Goal: Transaction & Acquisition: Purchase product/service

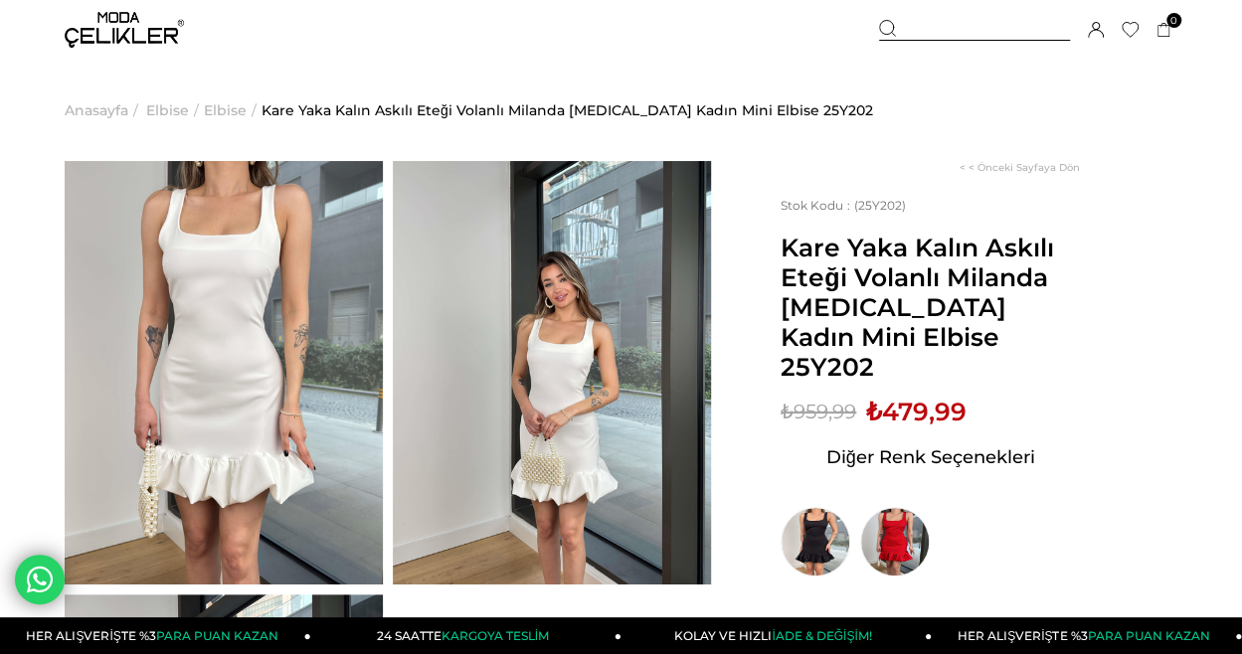
click at [169, 114] on span "Elbise" at bounding box center [167, 110] width 43 height 101
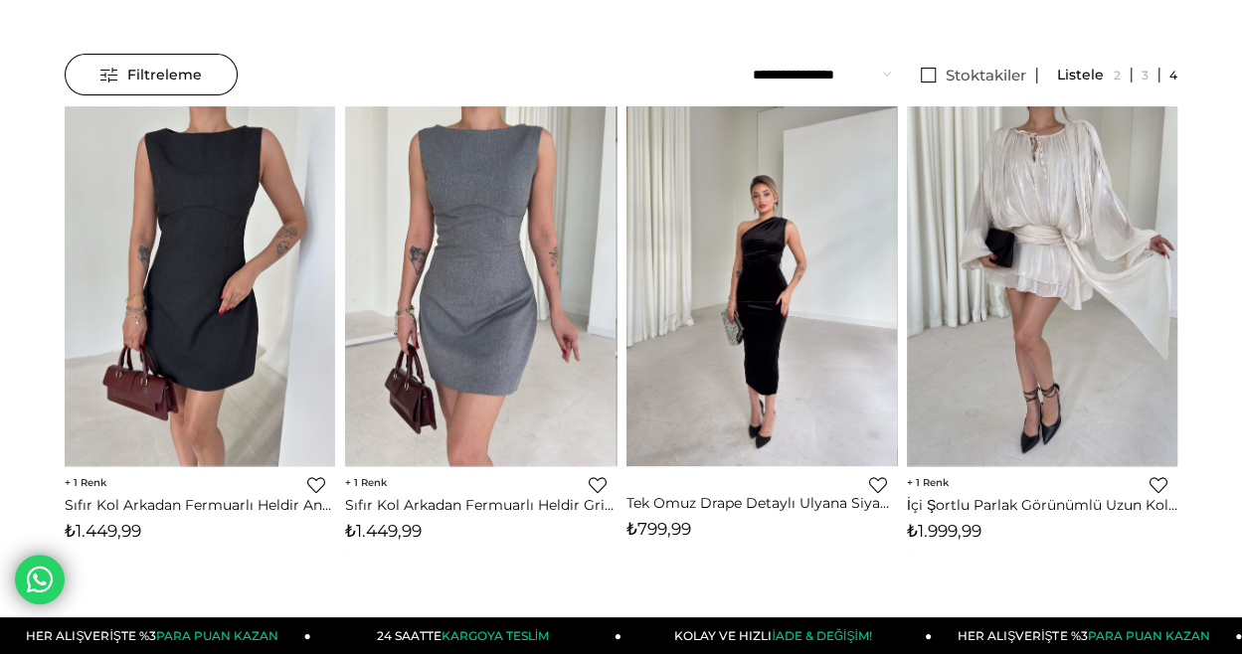
scroll to position [199, 0]
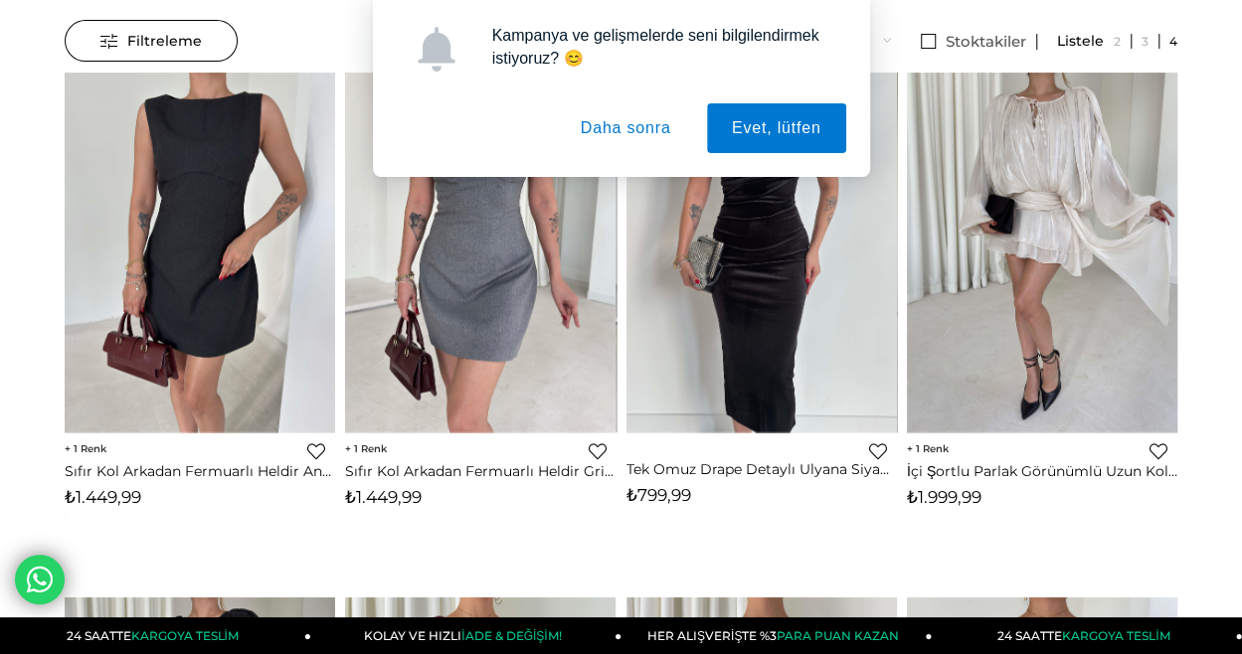
click at [583, 139] on button "Daha sonra" at bounding box center [626, 128] width 140 height 50
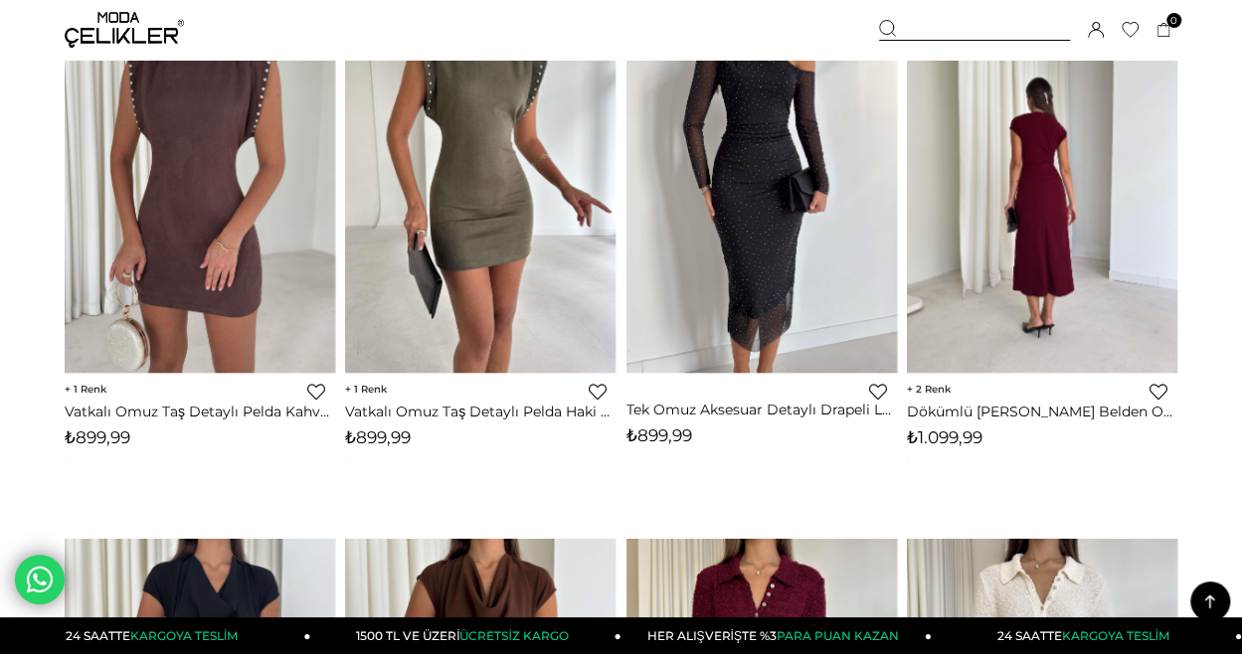
scroll to position [4376, 0]
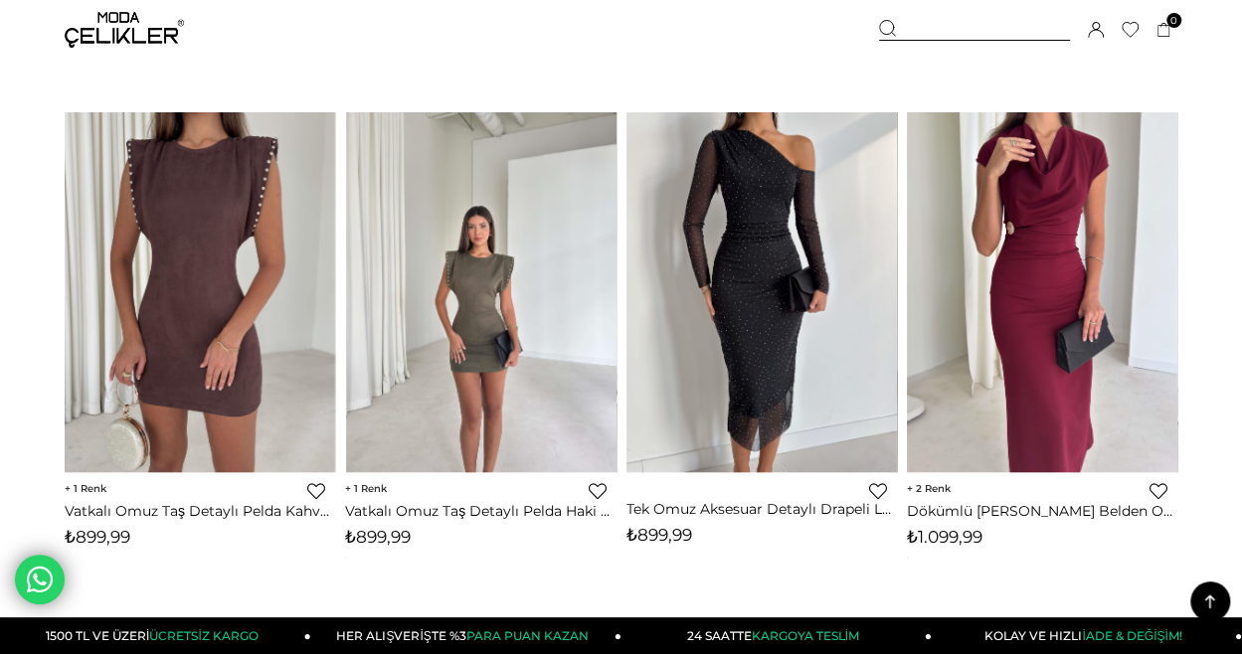
click at [531, 294] on img at bounding box center [481, 291] width 271 height 361
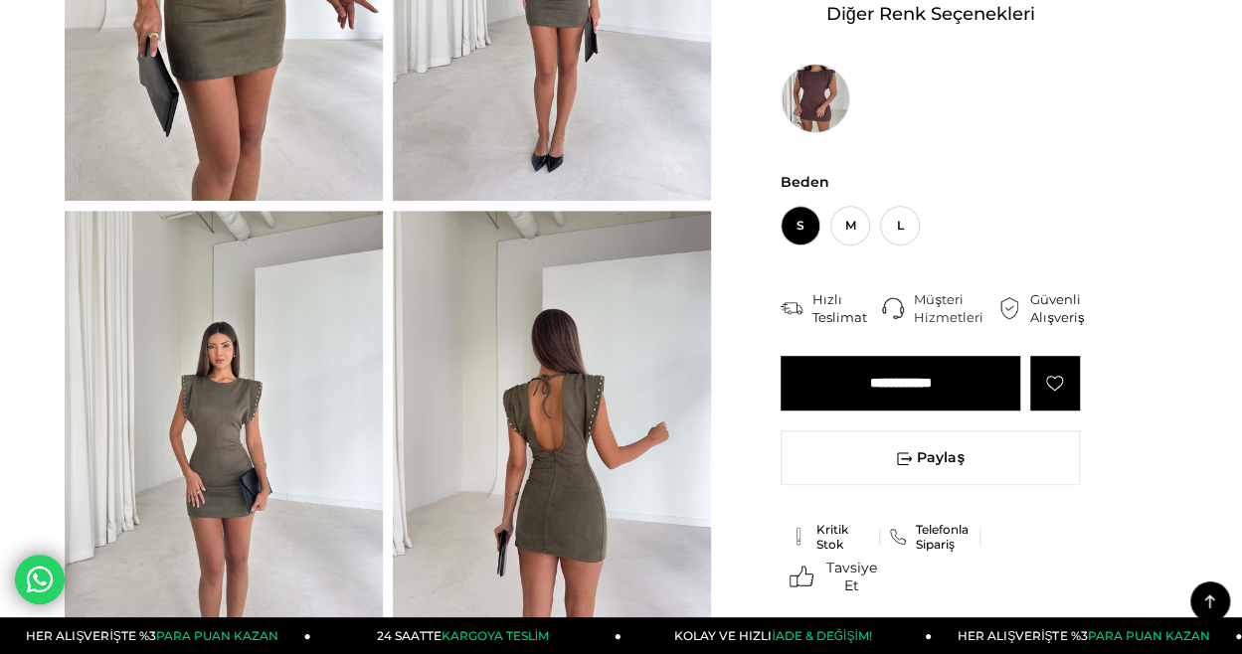
scroll to position [398, 0]
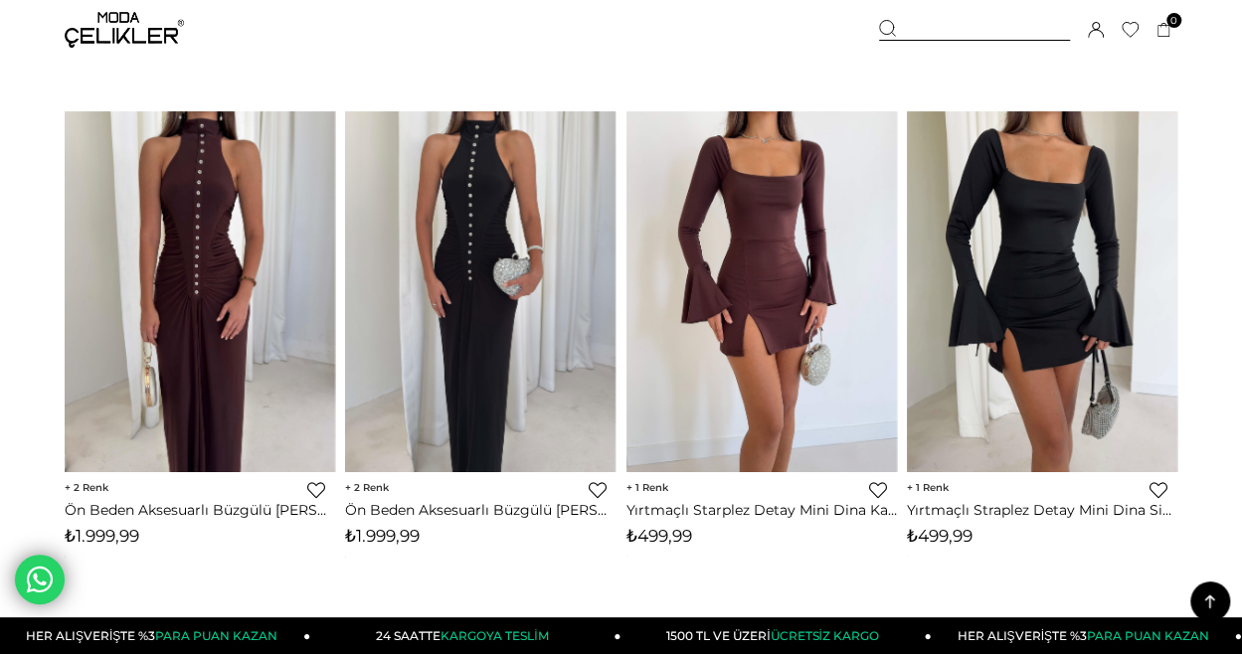
scroll to position [7565, 0]
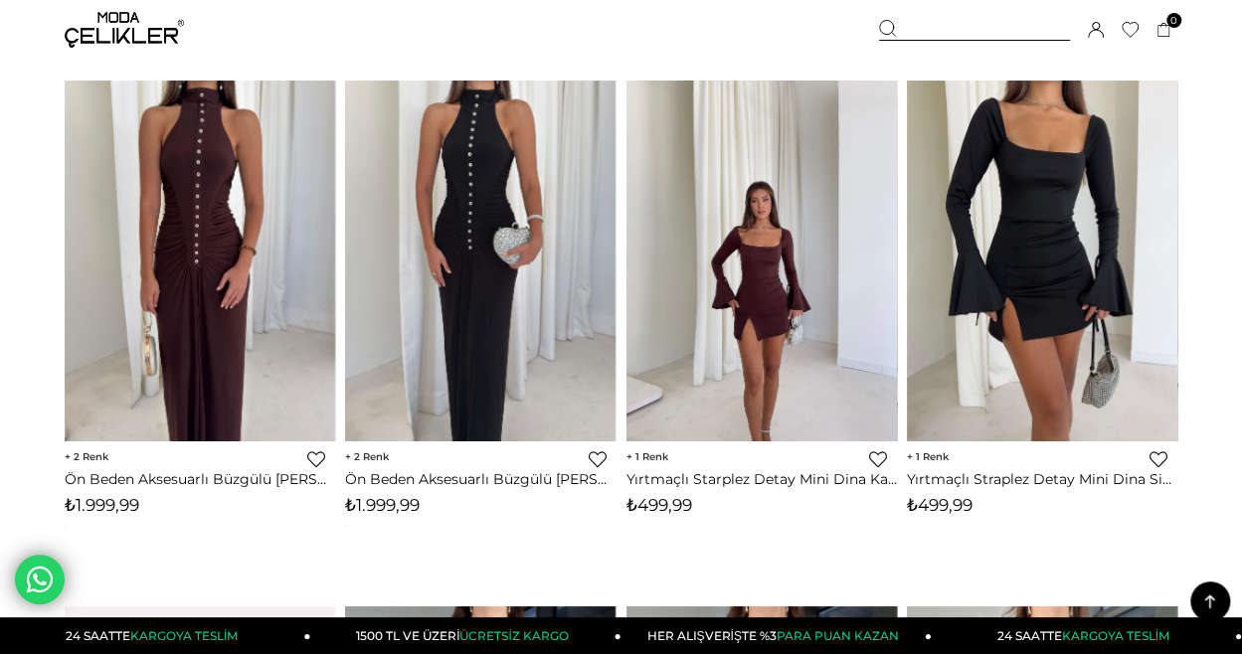
click at [768, 287] on img at bounding box center [762, 261] width 271 height 361
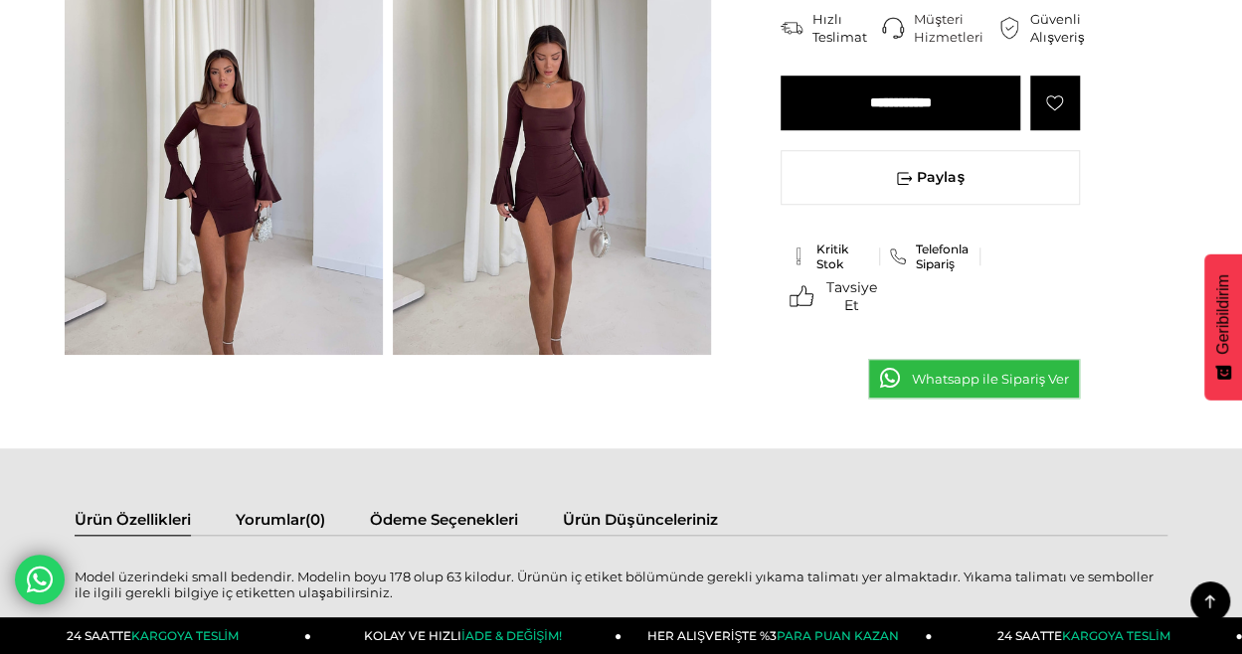
scroll to position [696, 0]
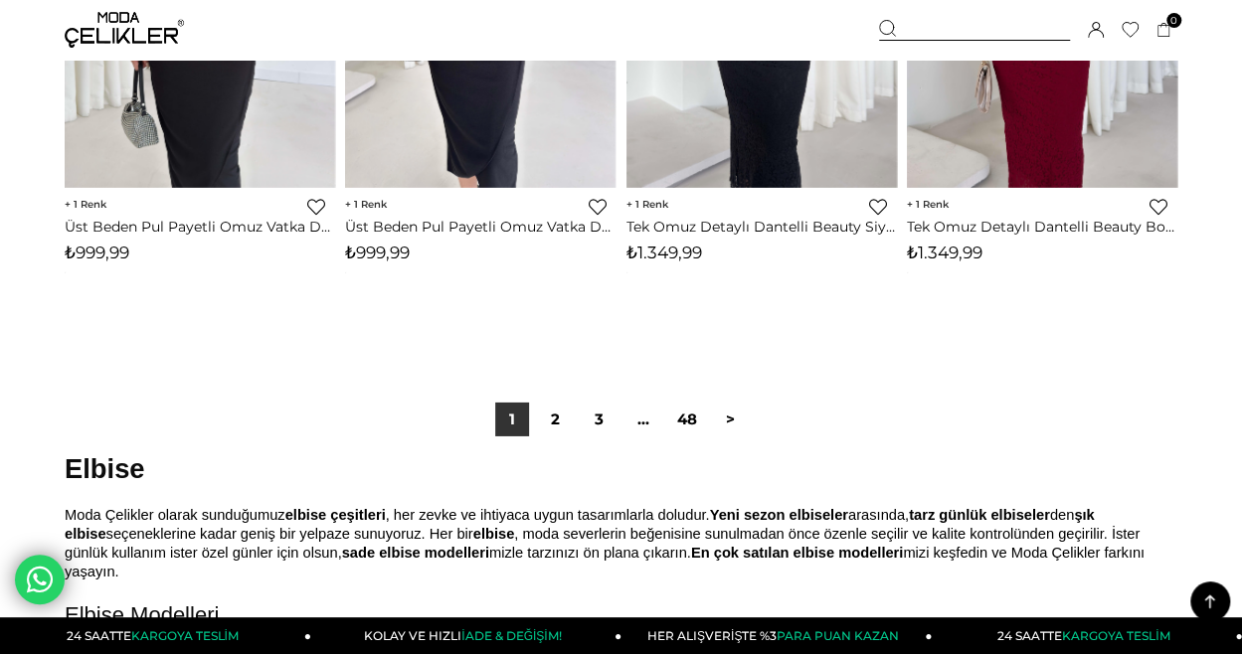
scroll to position [10530, 0]
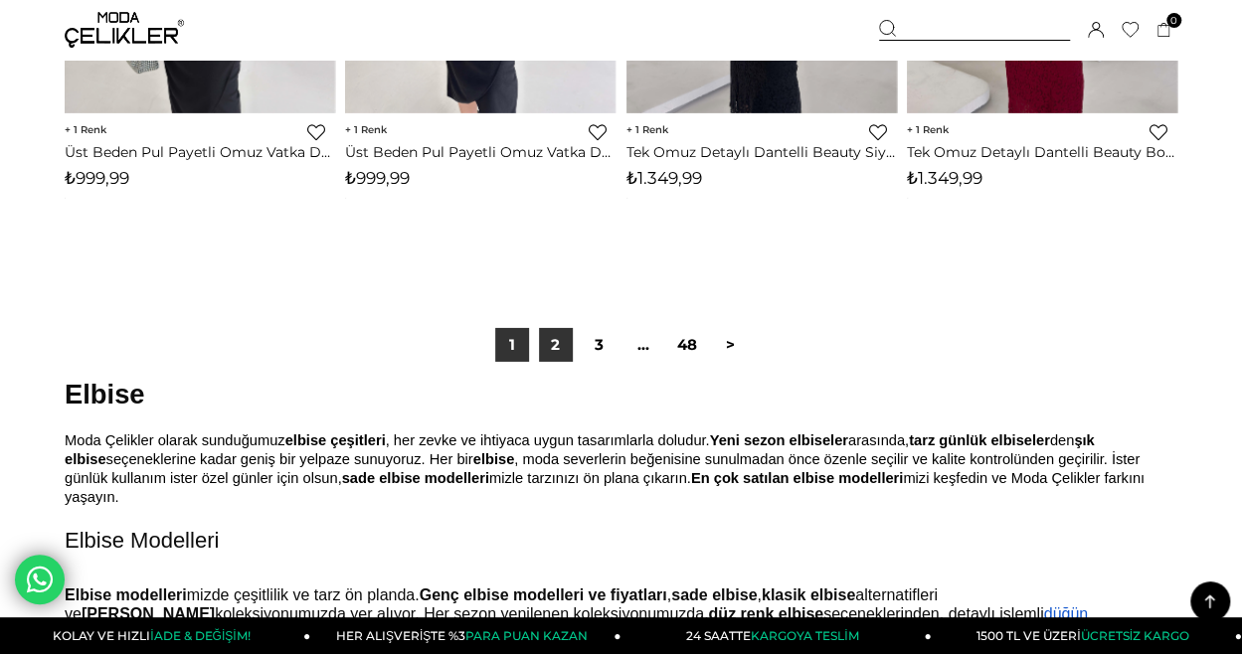
click at [548, 347] on link "2" at bounding box center [556, 345] width 34 height 34
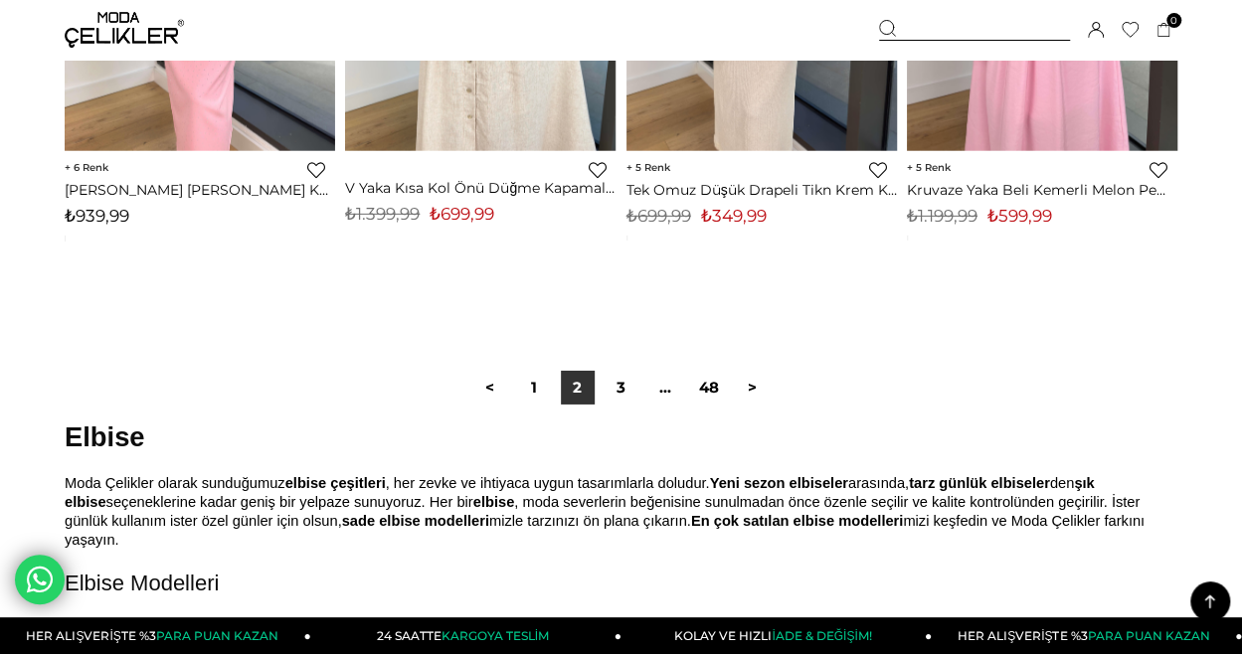
scroll to position [10542, 0]
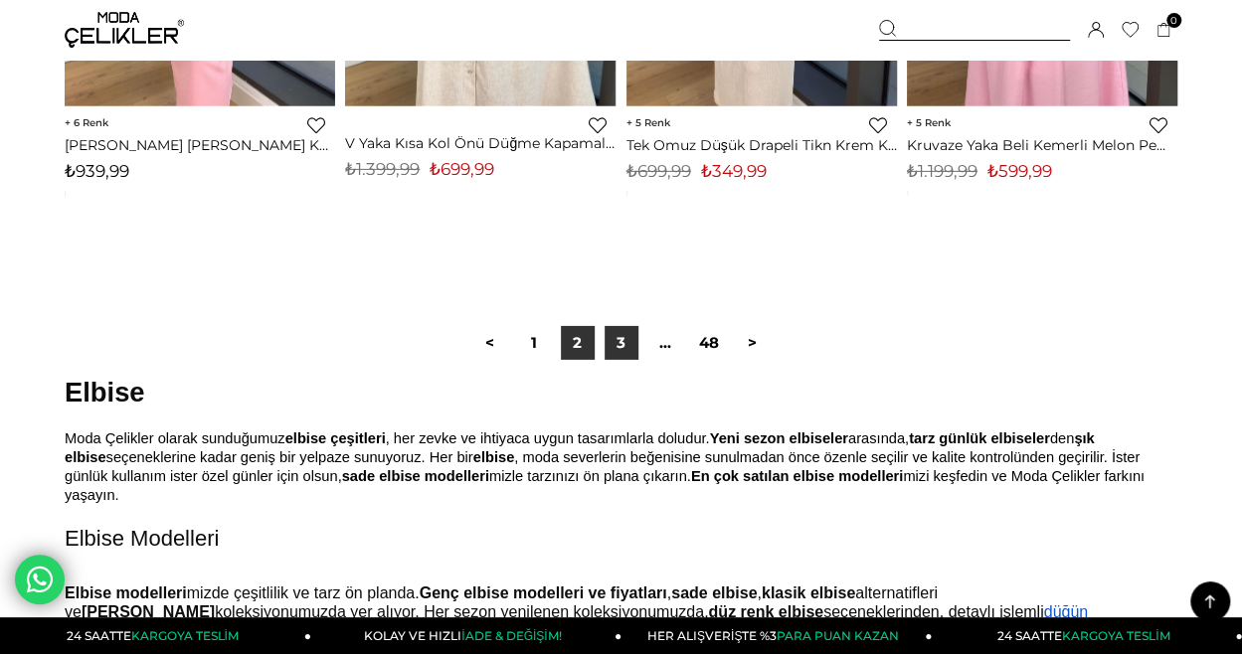
click at [629, 348] on link "3" at bounding box center [622, 343] width 34 height 34
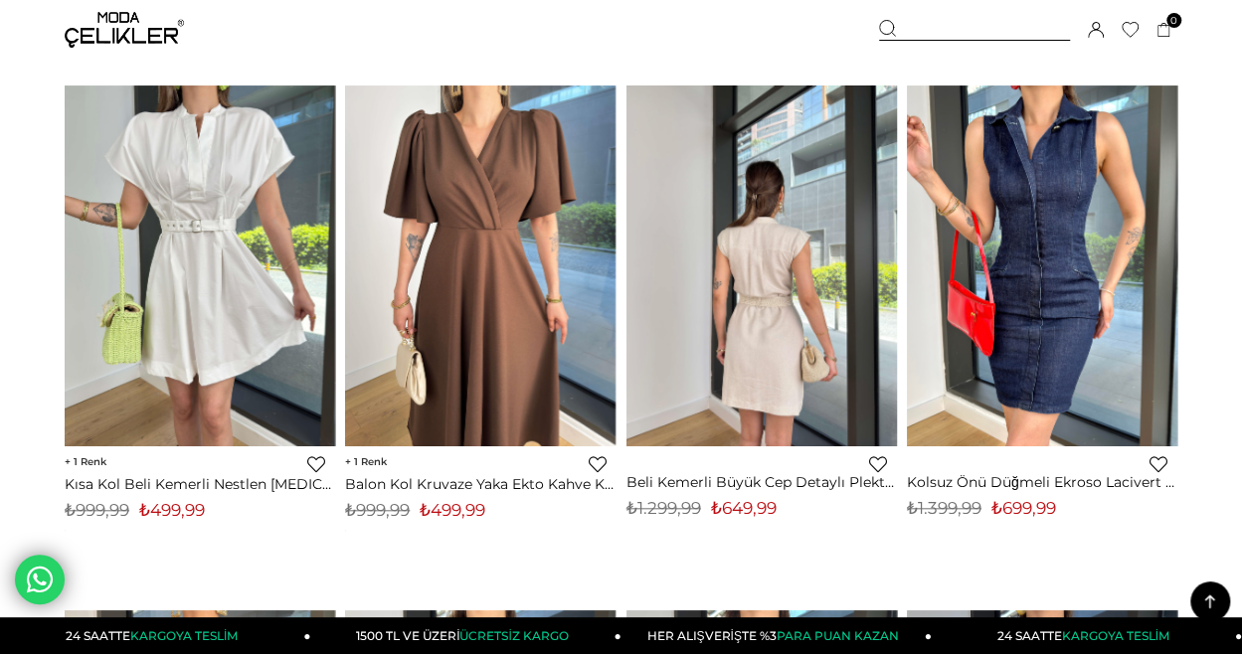
scroll to position [8155, 0]
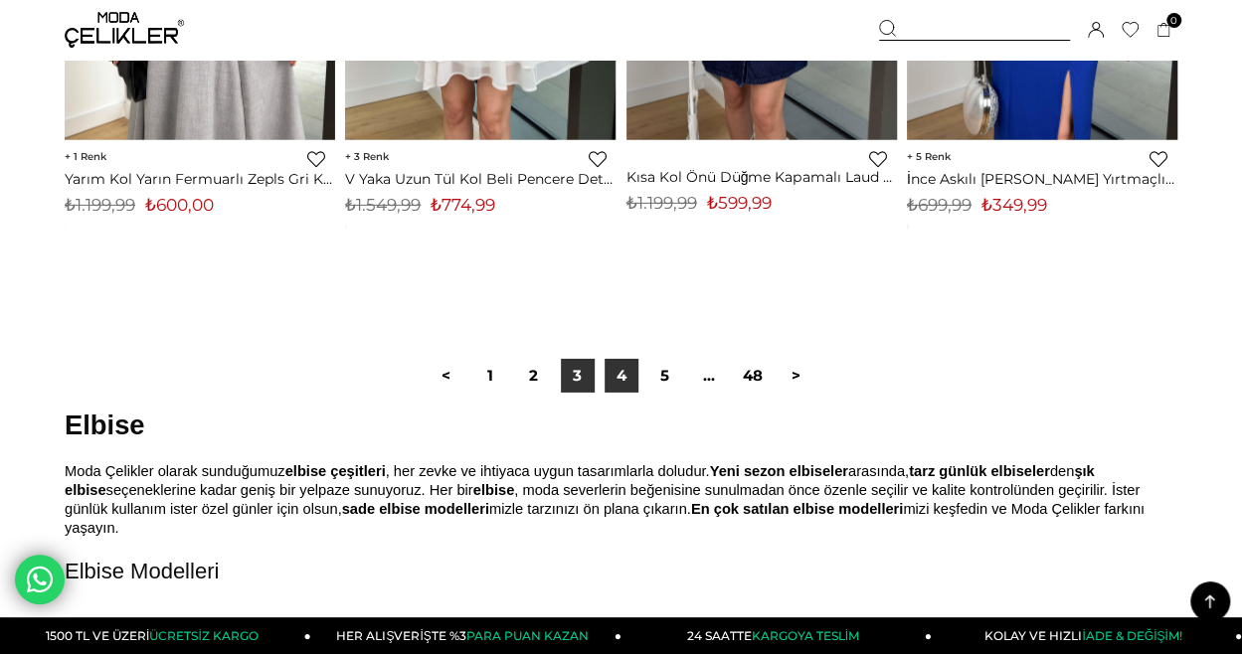
click at [619, 373] on link "4" at bounding box center [622, 376] width 34 height 34
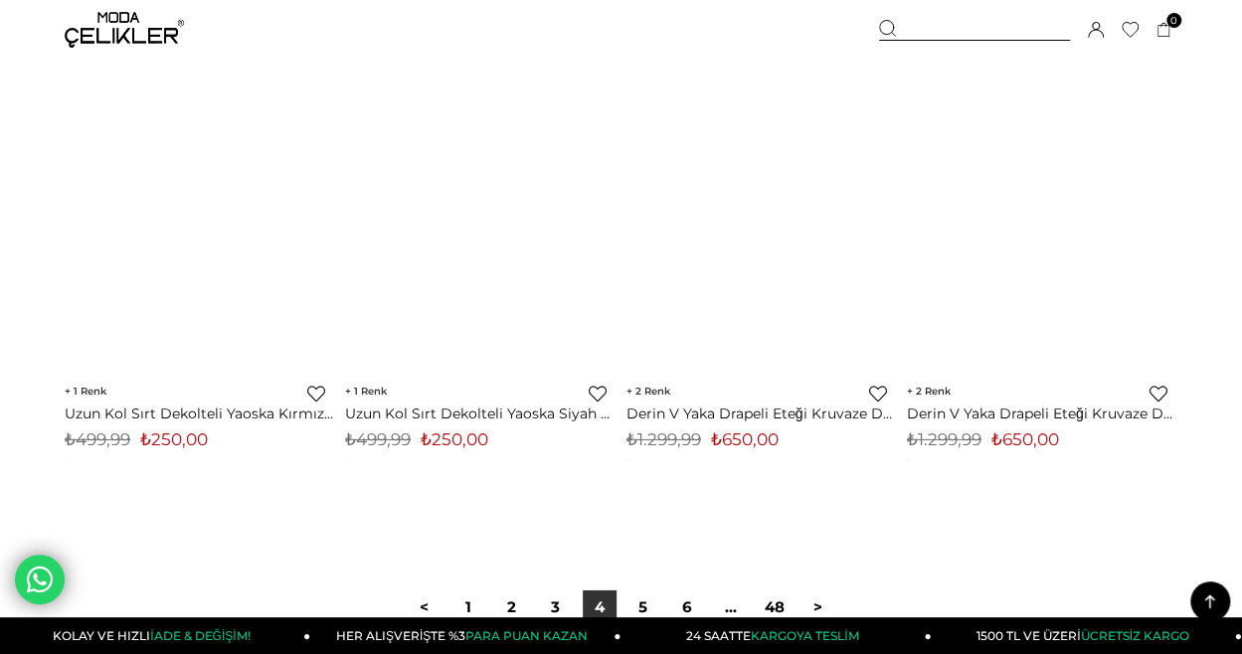
scroll to position [10344, 0]
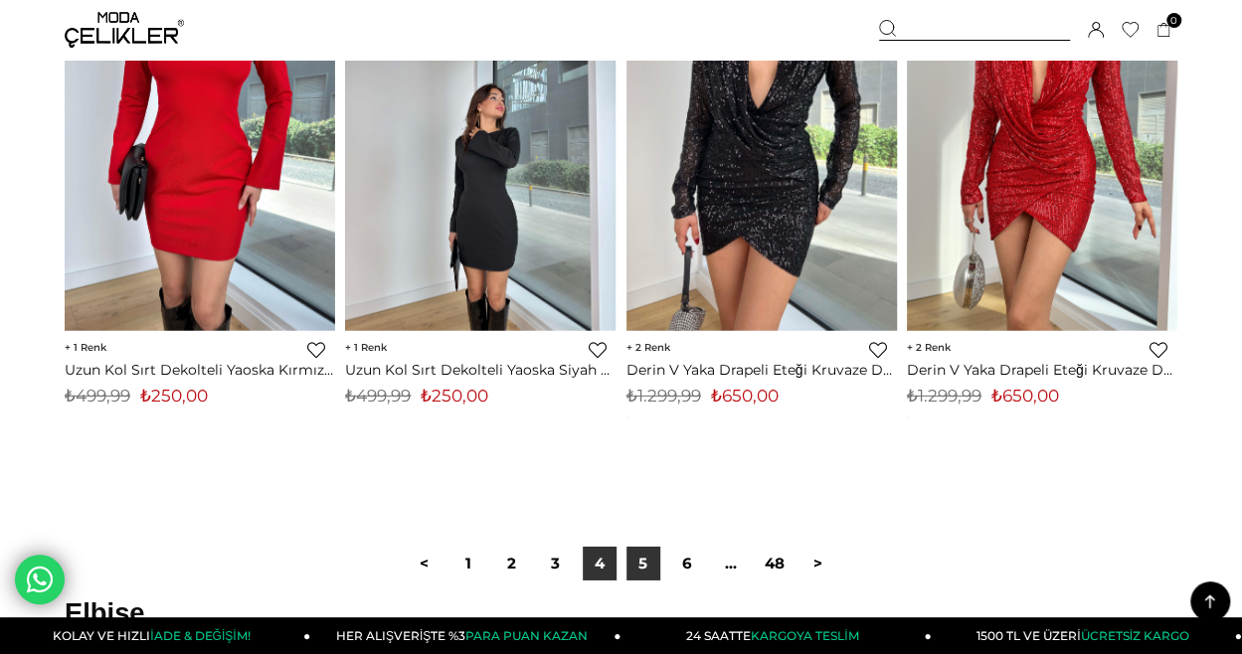
click at [640, 559] on link "5" at bounding box center [644, 564] width 34 height 34
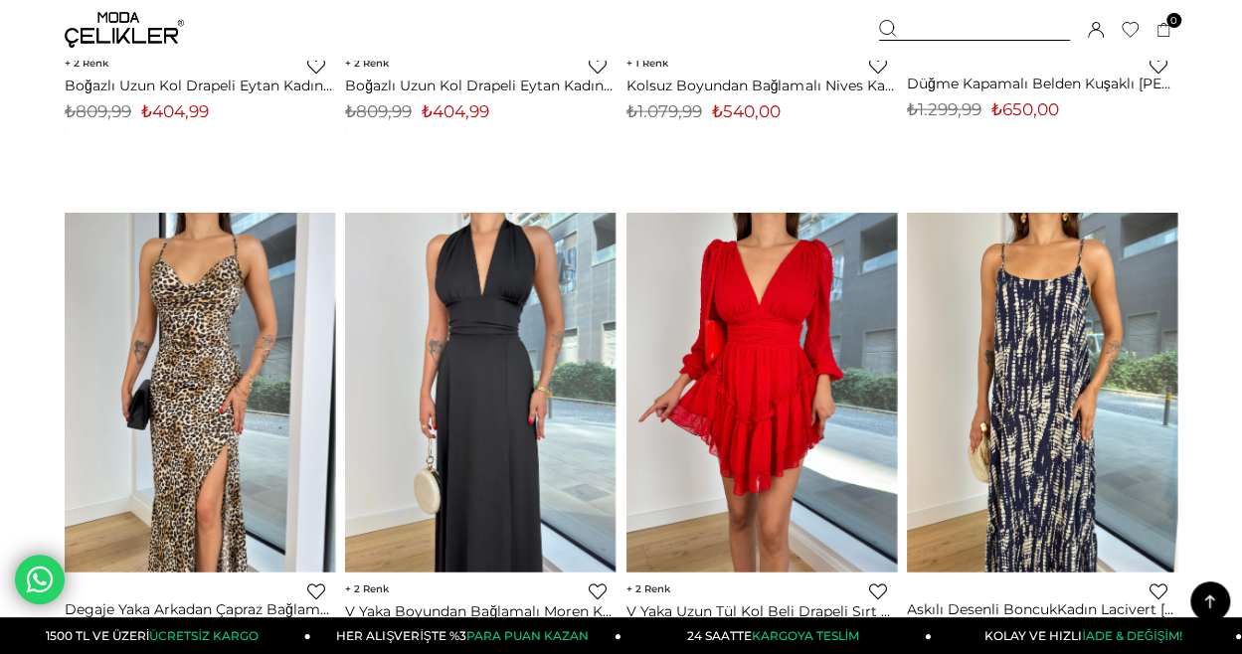
scroll to position [2288, 0]
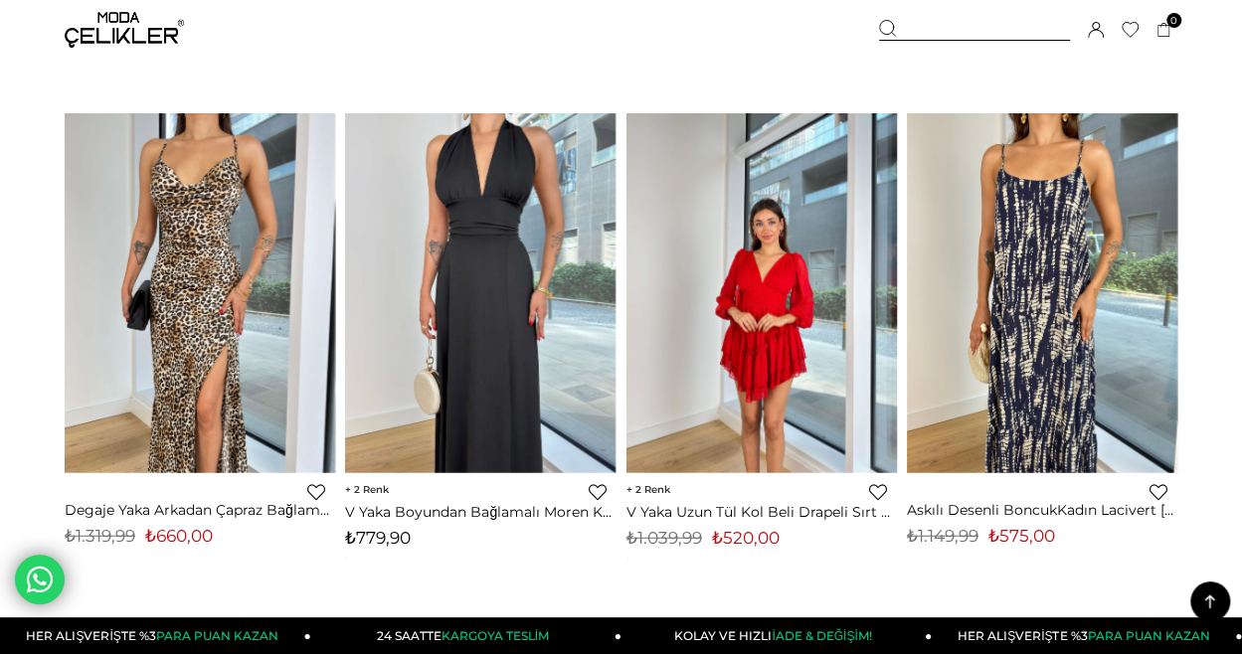
click at [758, 357] on img at bounding box center [762, 292] width 271 height 361
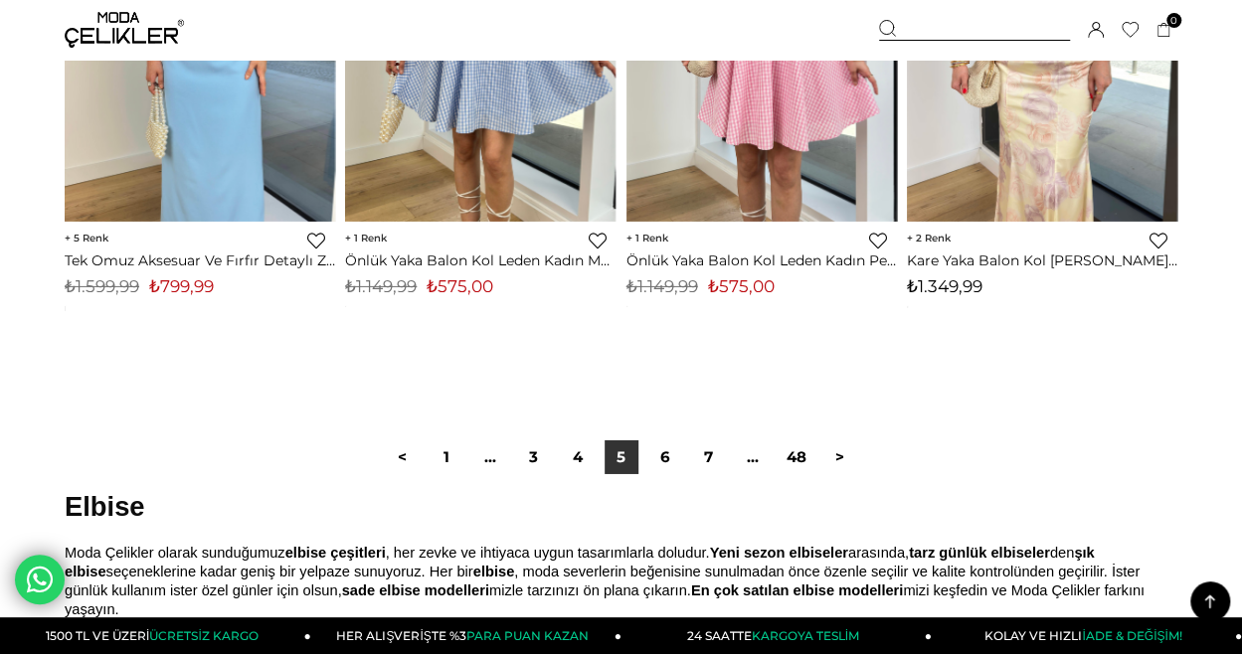
scroll to position [10556, 0]
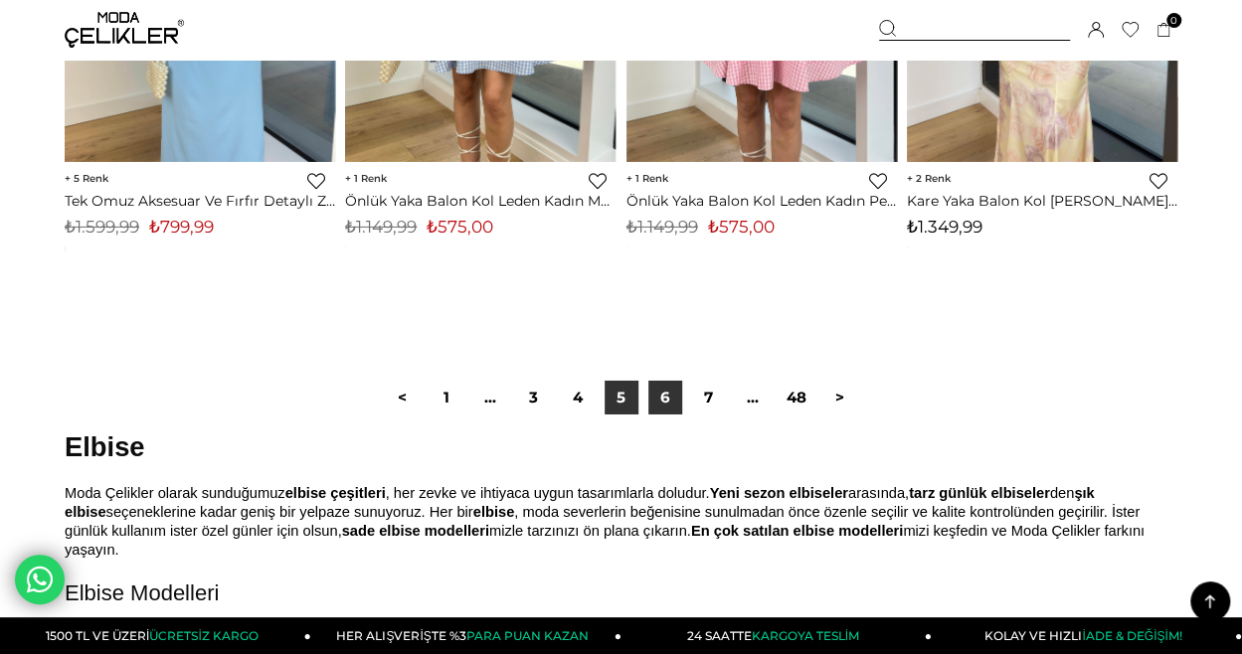
click at [679, 397] on link "6" at bounding box center [665, 398] width 34 height 34
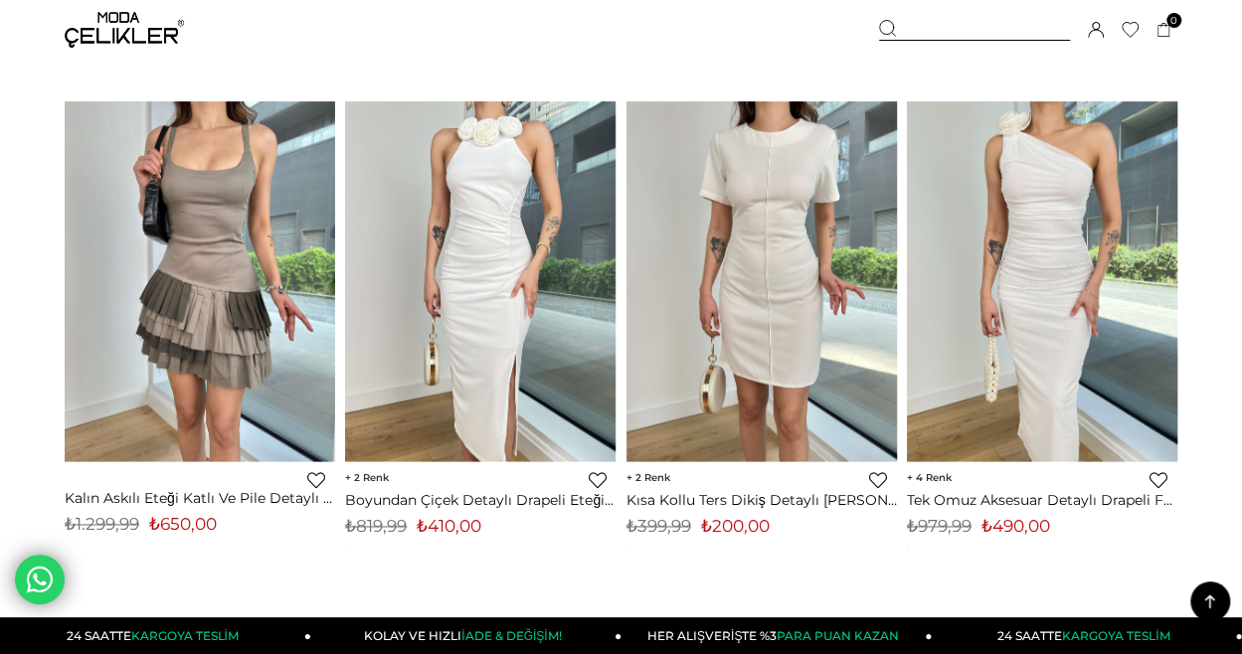
scroll to position [1193, 0]
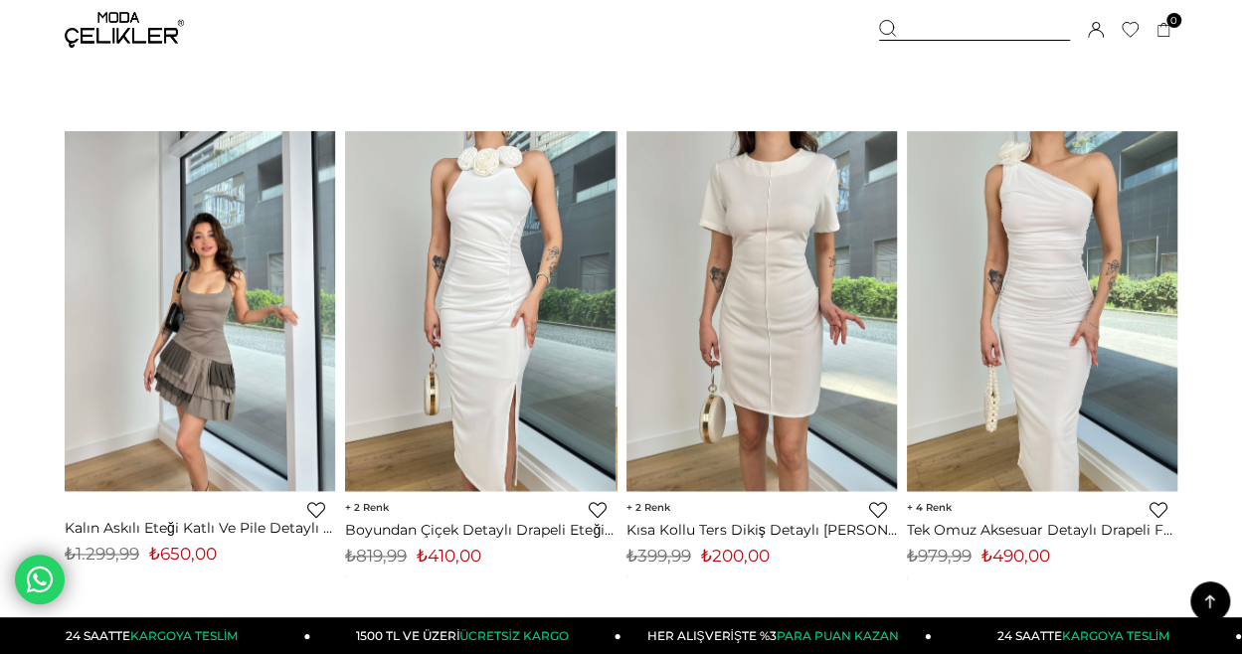
click at [241, 220] on img at bounding box center [200, 311] width 271 height 361
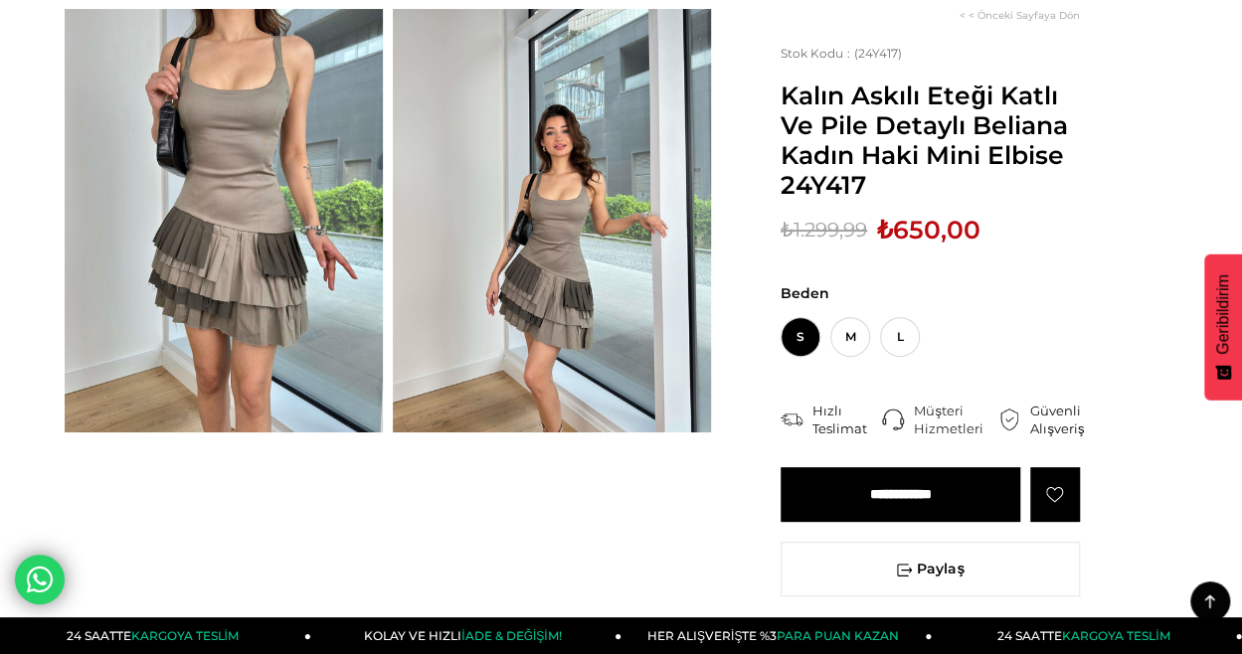
scroll to position [99, 0]
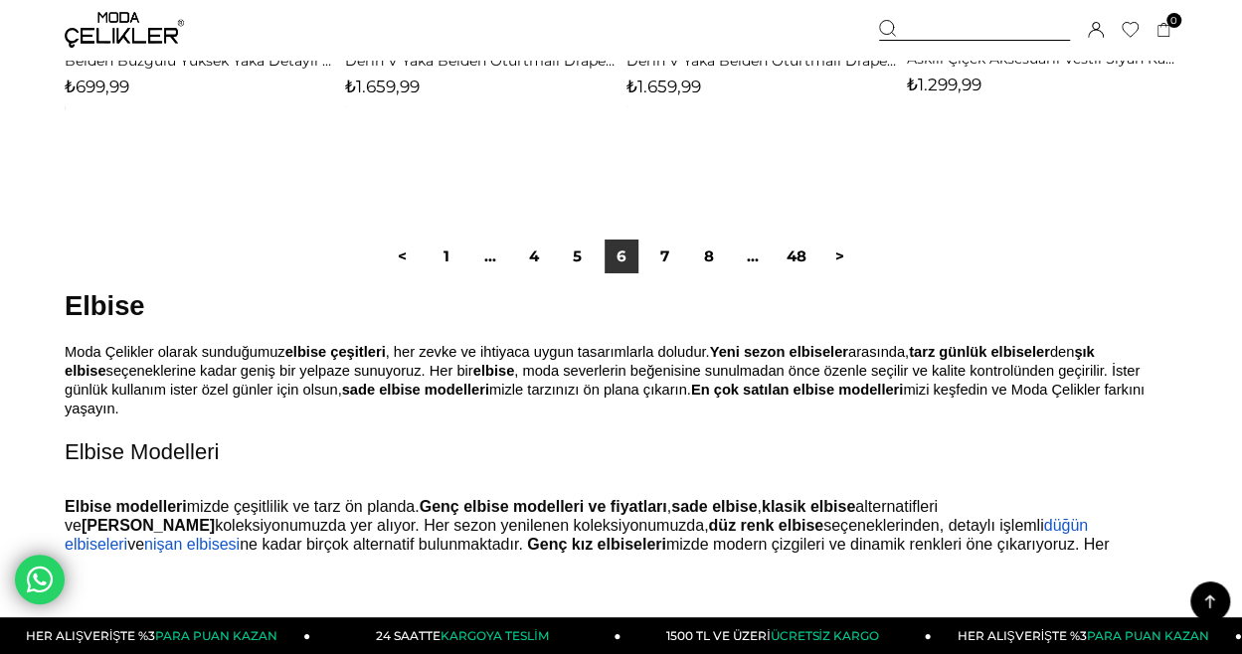
scroll to position [10873, 0]
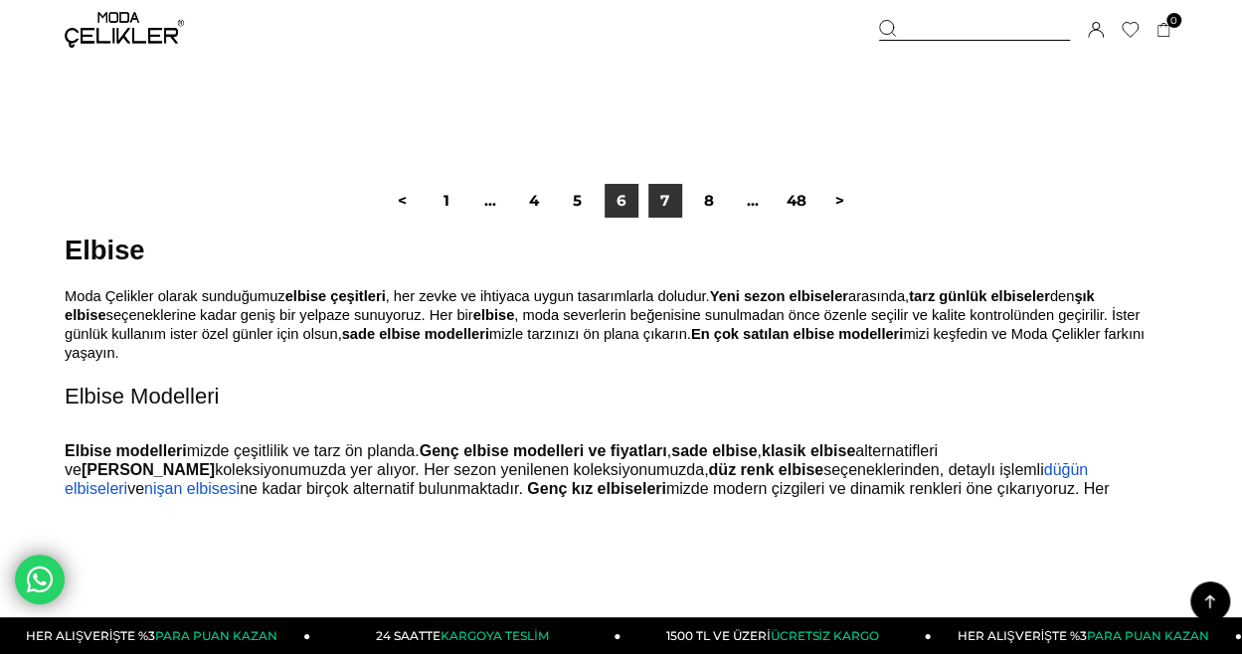
click at [665, 203] on link "7" at bounding box center [665, 201] width 34 height 34
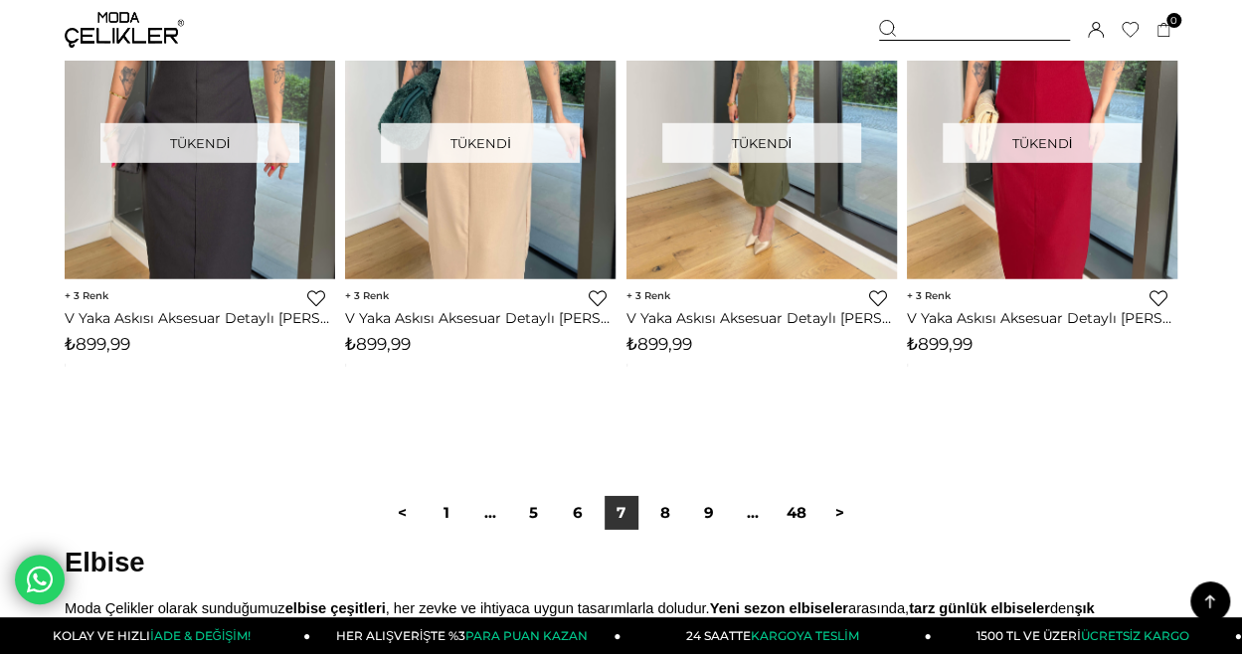
scroll to position [10344, 0]
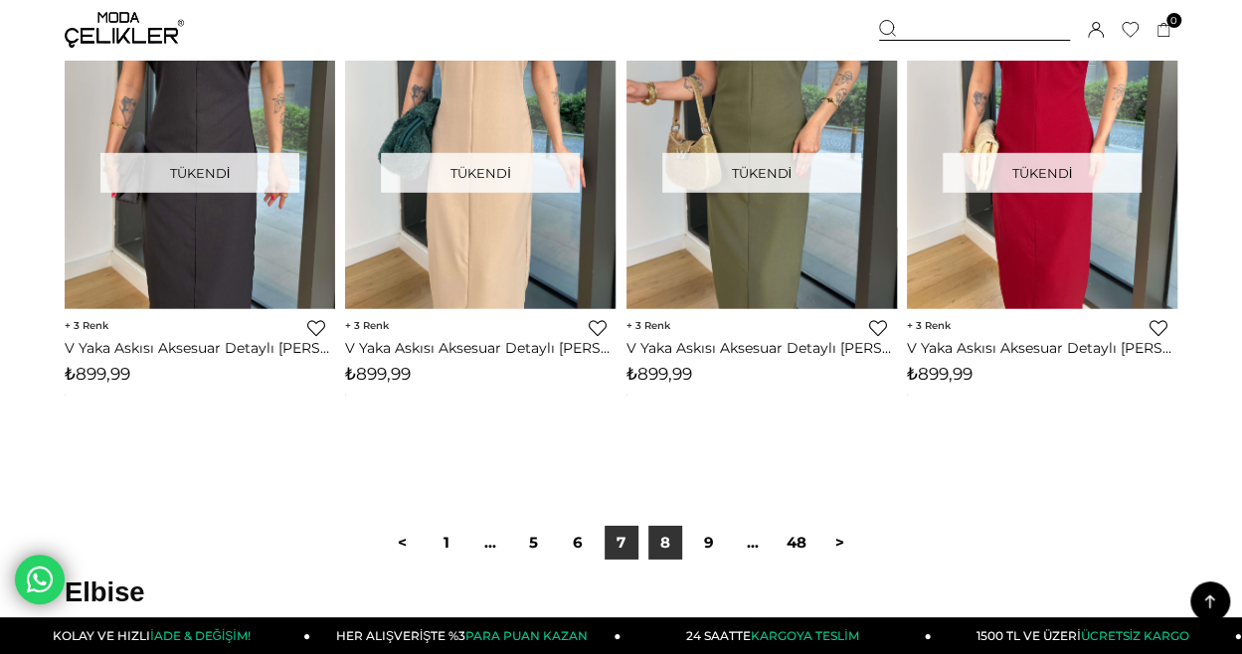
click at [669, 546] on link "8" at bounding box center [665, 543] width 34 height 34
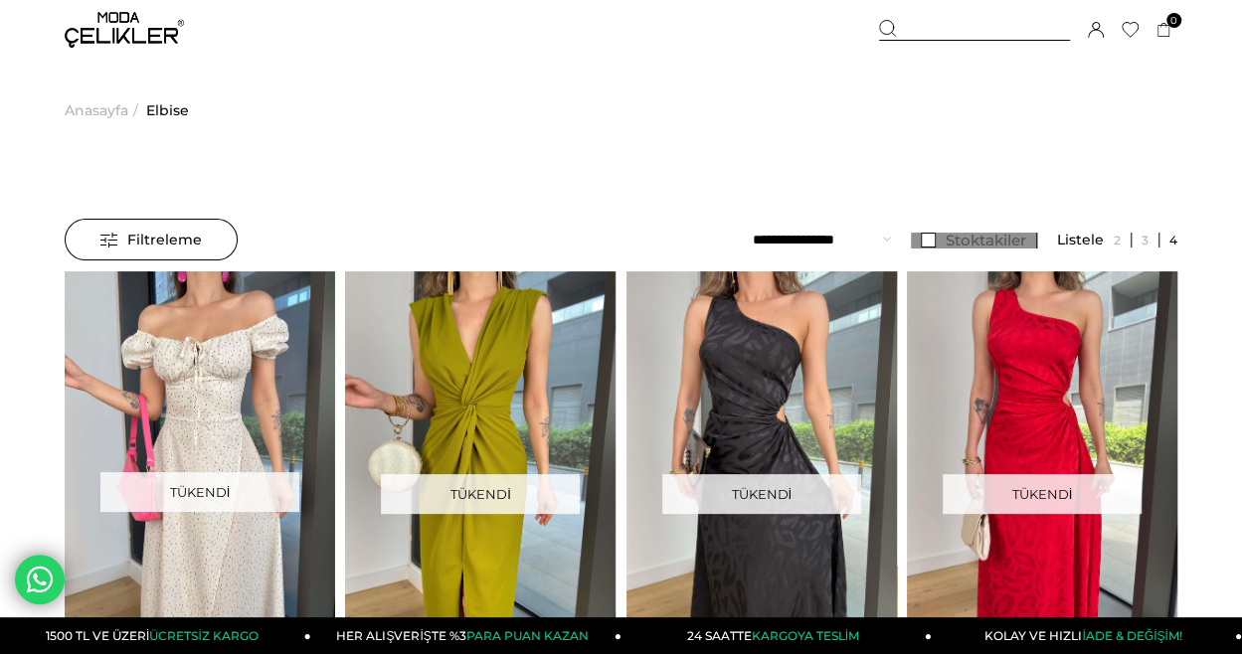
click at [933, 246] on link "Stoktakiler" at bounding box center [974, 241] width 126 height 16
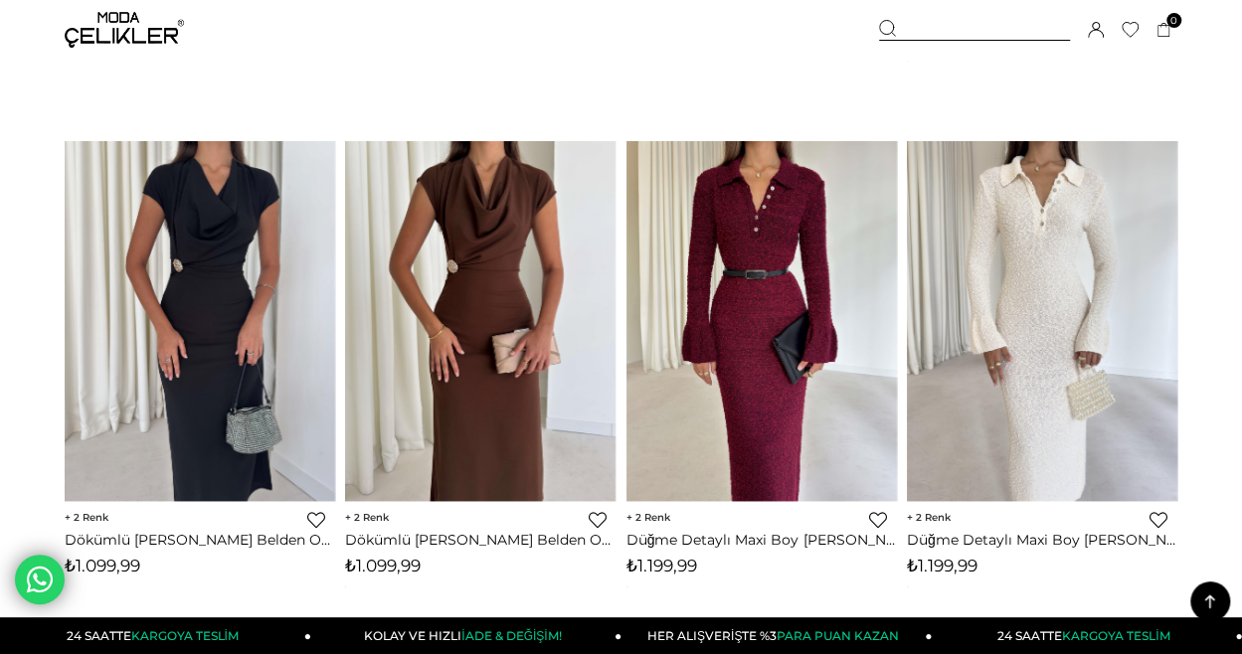
scroll to position [5371, 0]
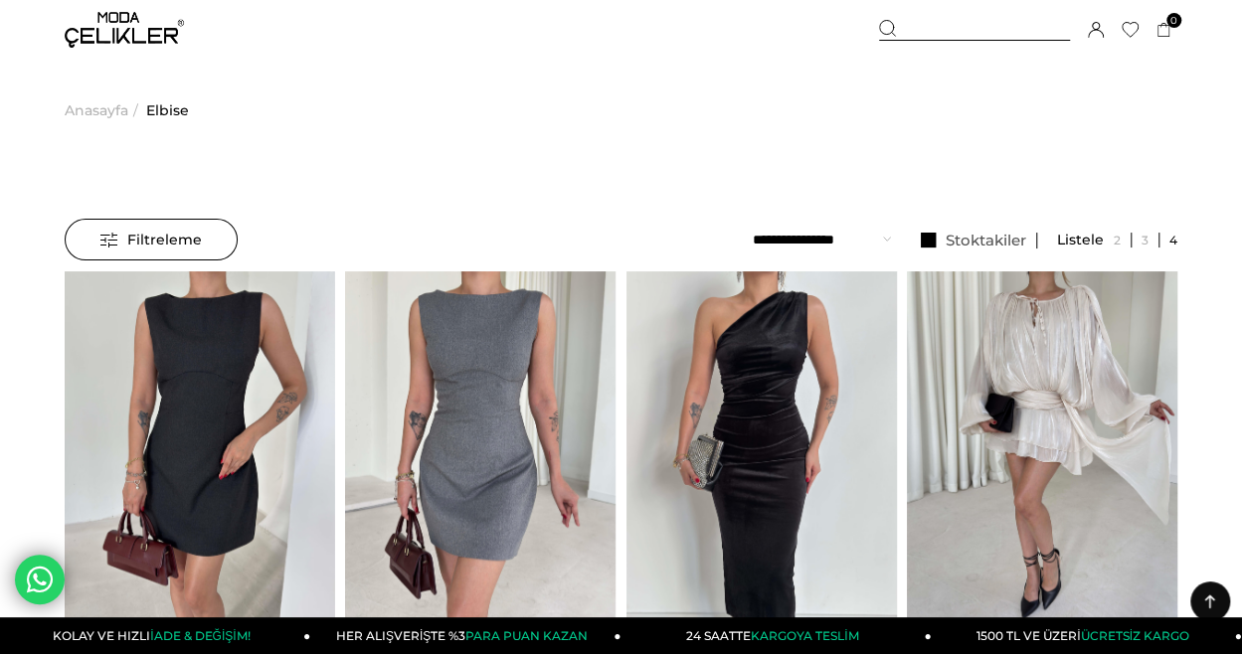
scroll to position [10344, 0]
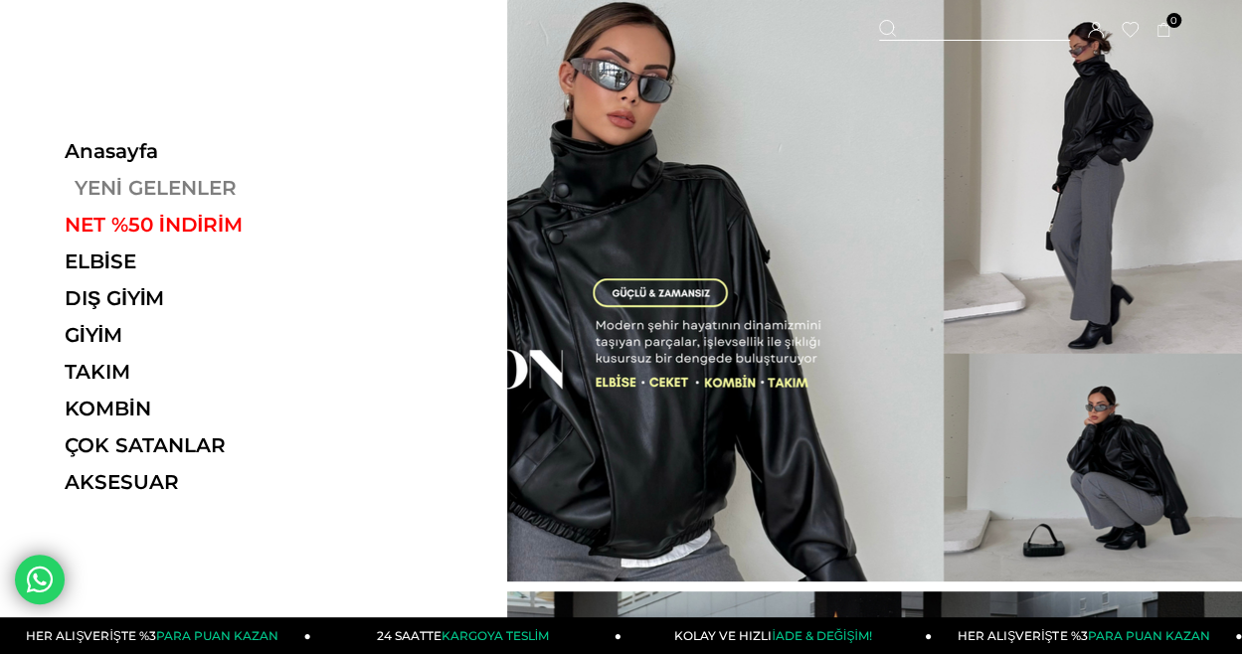
click at [135, 186] on link "YENİ GELENLER" at bounding box center [202, 188] width 274 height 24
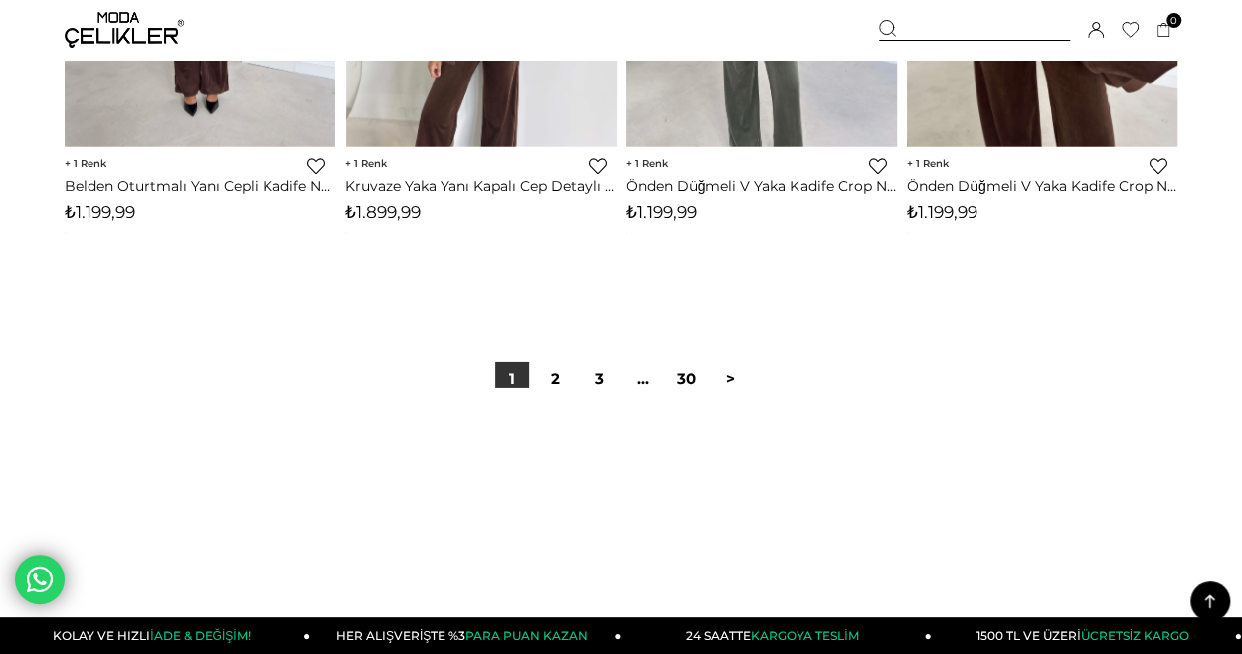
scroll to position [10542, 0]
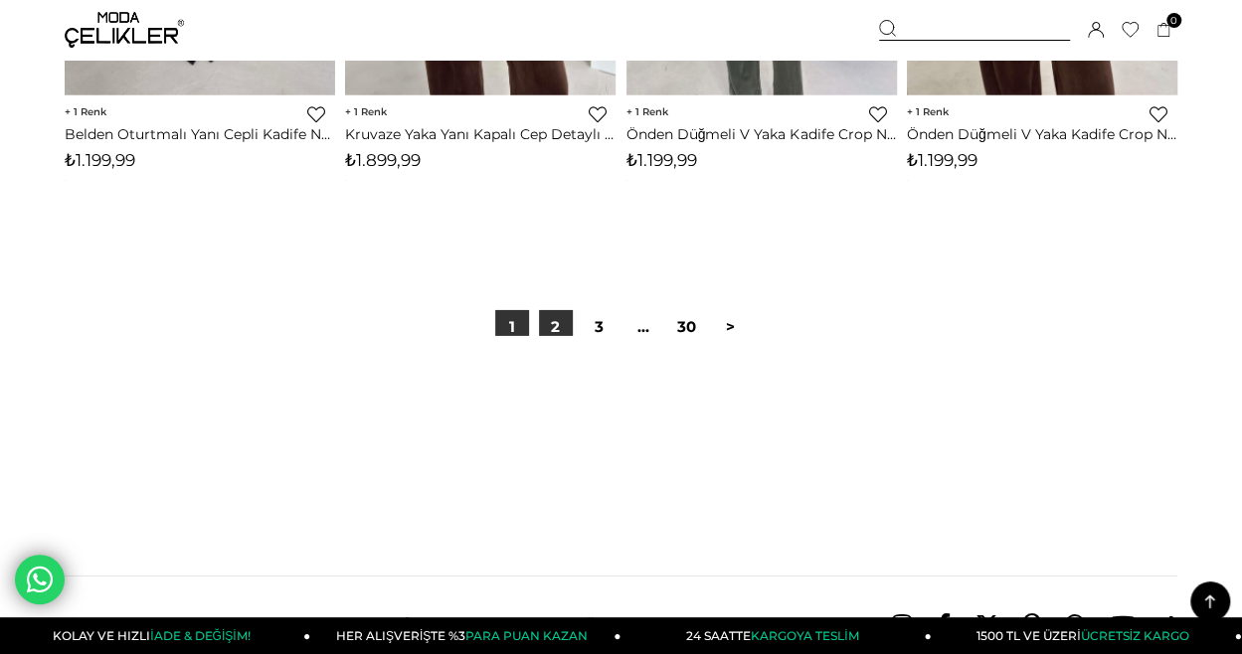
click at [549, 335] on link "2" at bounding box center [556, 327] width 34 height 34
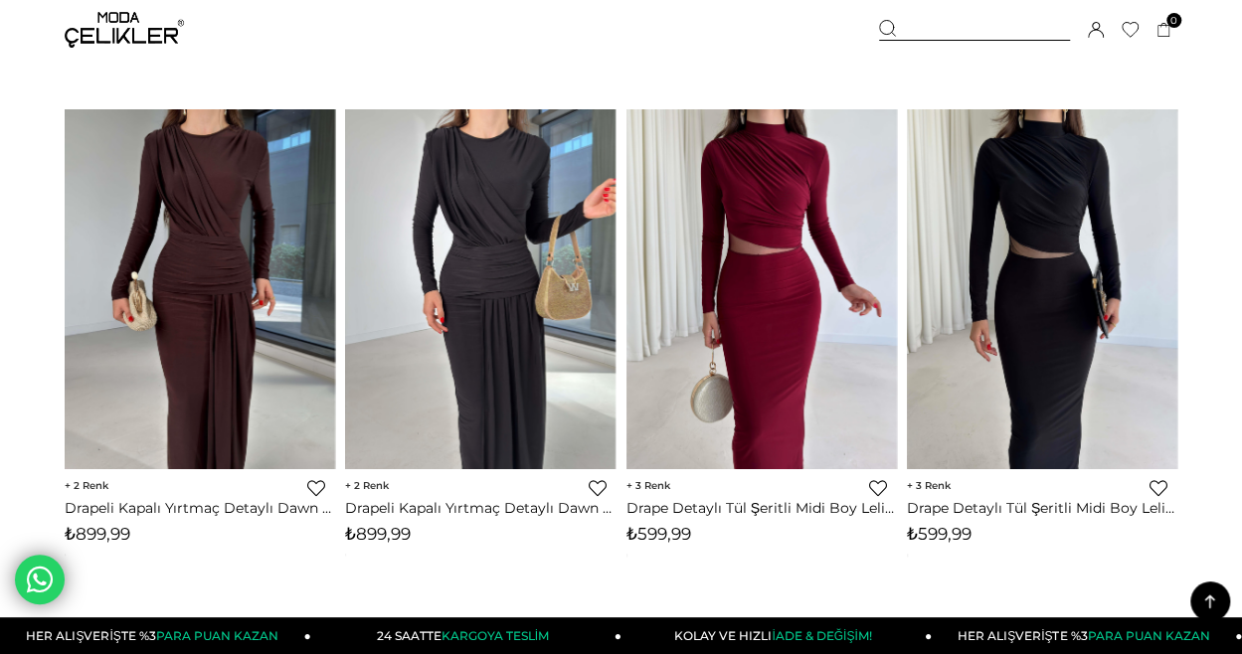
scroll to position [8454, 0]
